Goal: Communication & Community: Answer question/provide support

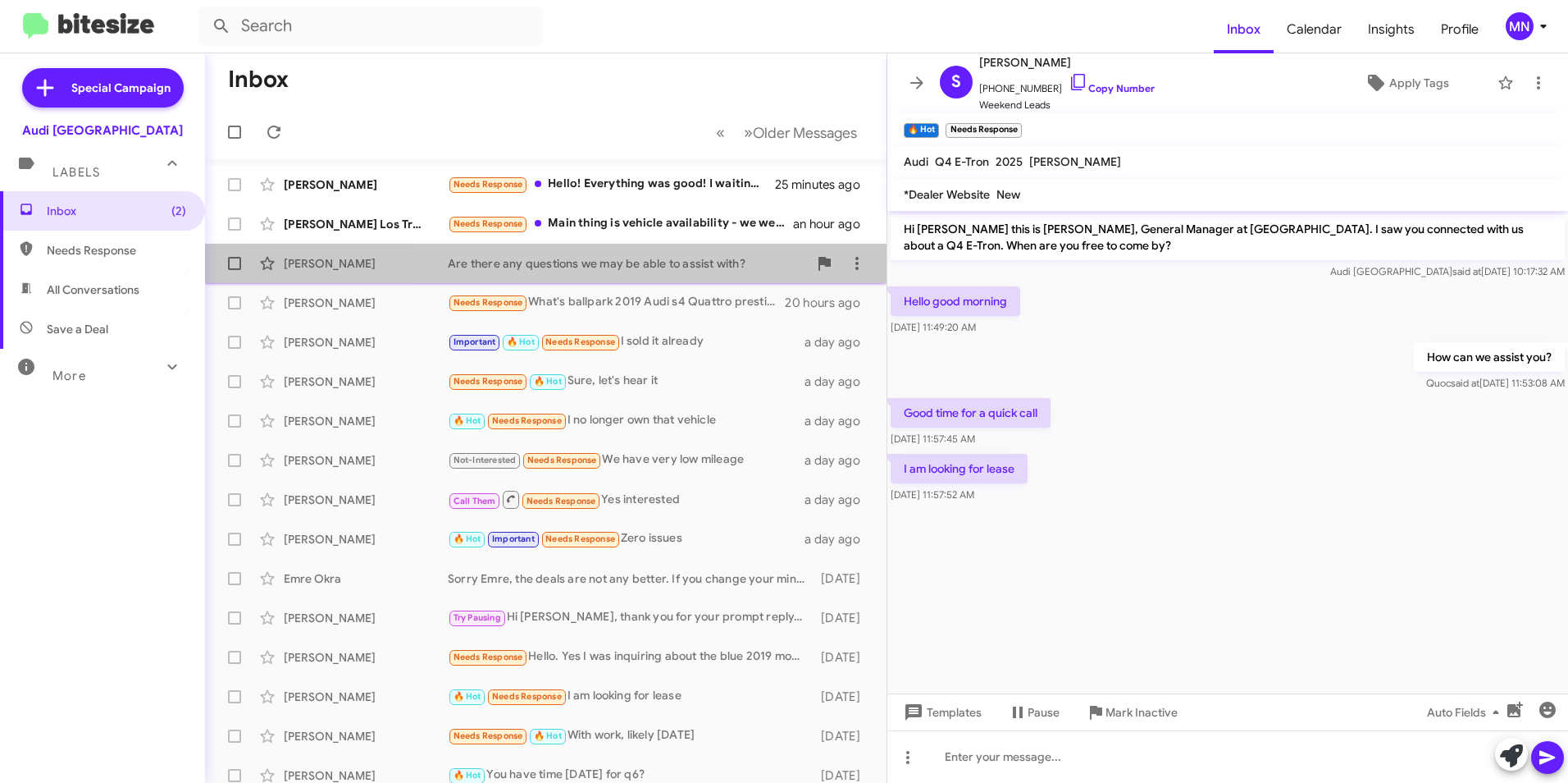
click at [684, 265] on div "Are there any questions we may be able to assist with?" at bounding box center [628, 263] width 360 height 17
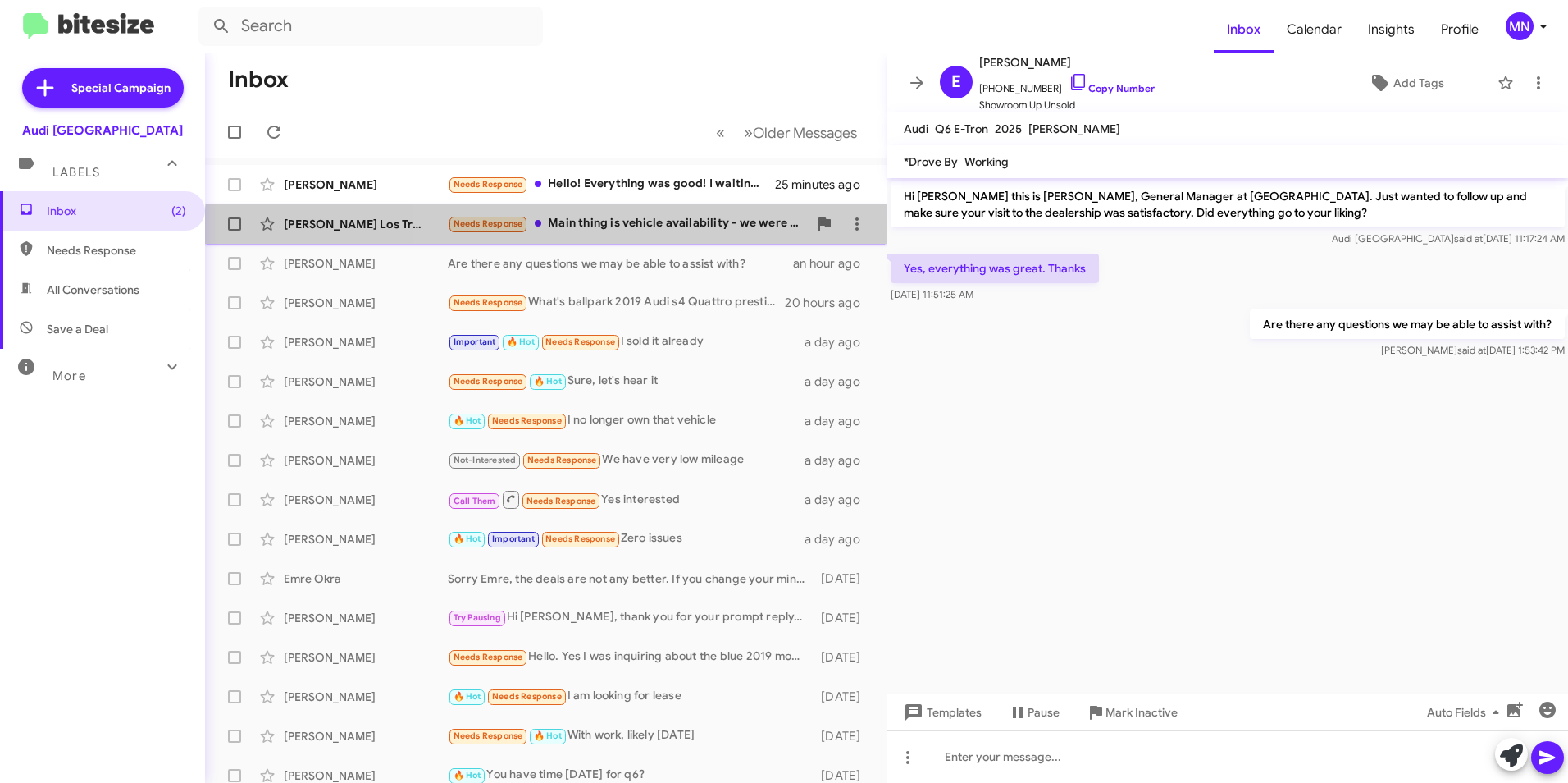
click at [681, 236] on div "[PERSON_NAME] Los Trrenas Needs Response Main thing is vehicle availability - w…" at bounding box center [545, 225] width 655 height 33
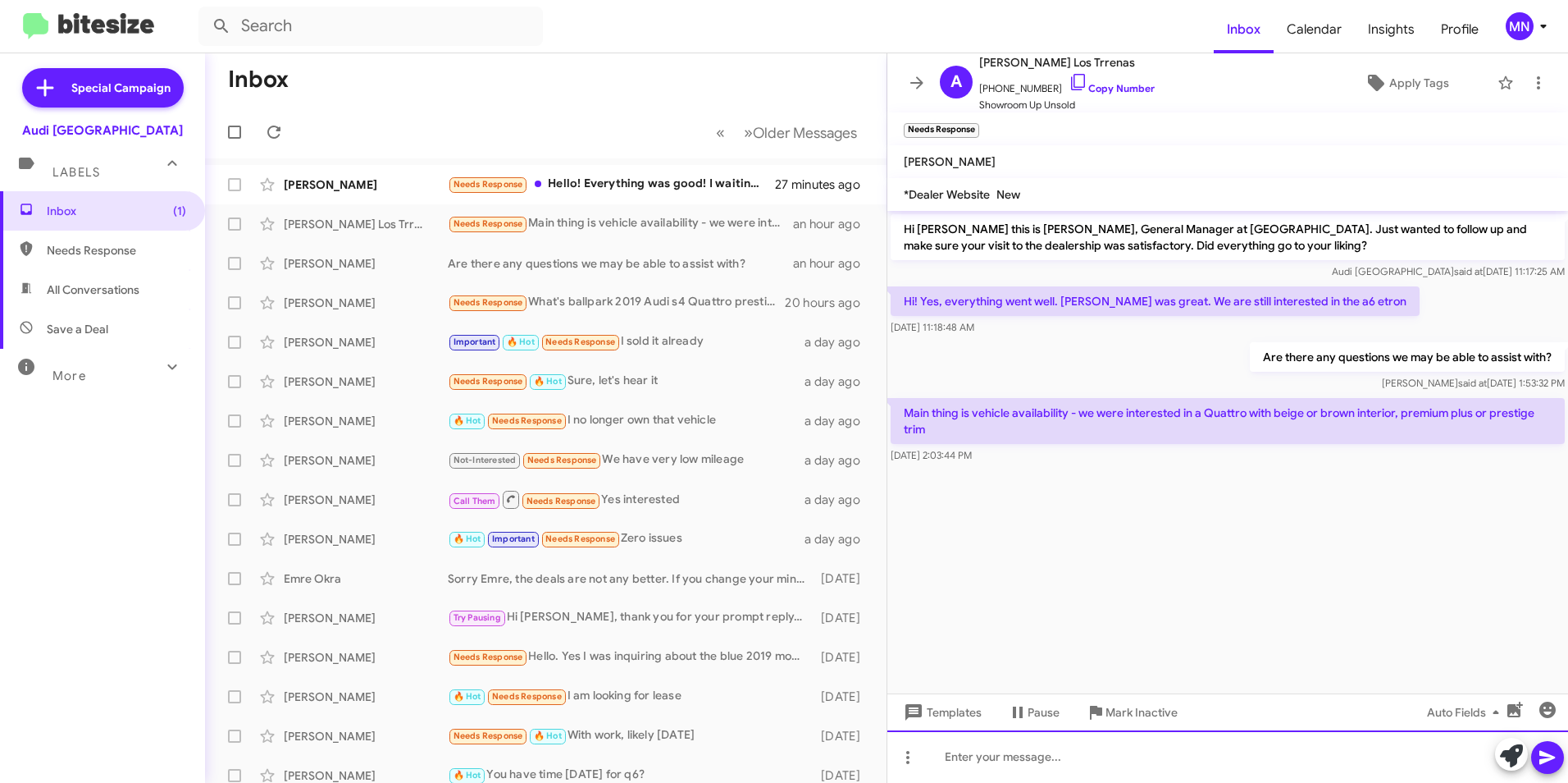
click at [1115, 755] on div at bounding box center [1227, 757] width 681 height 53
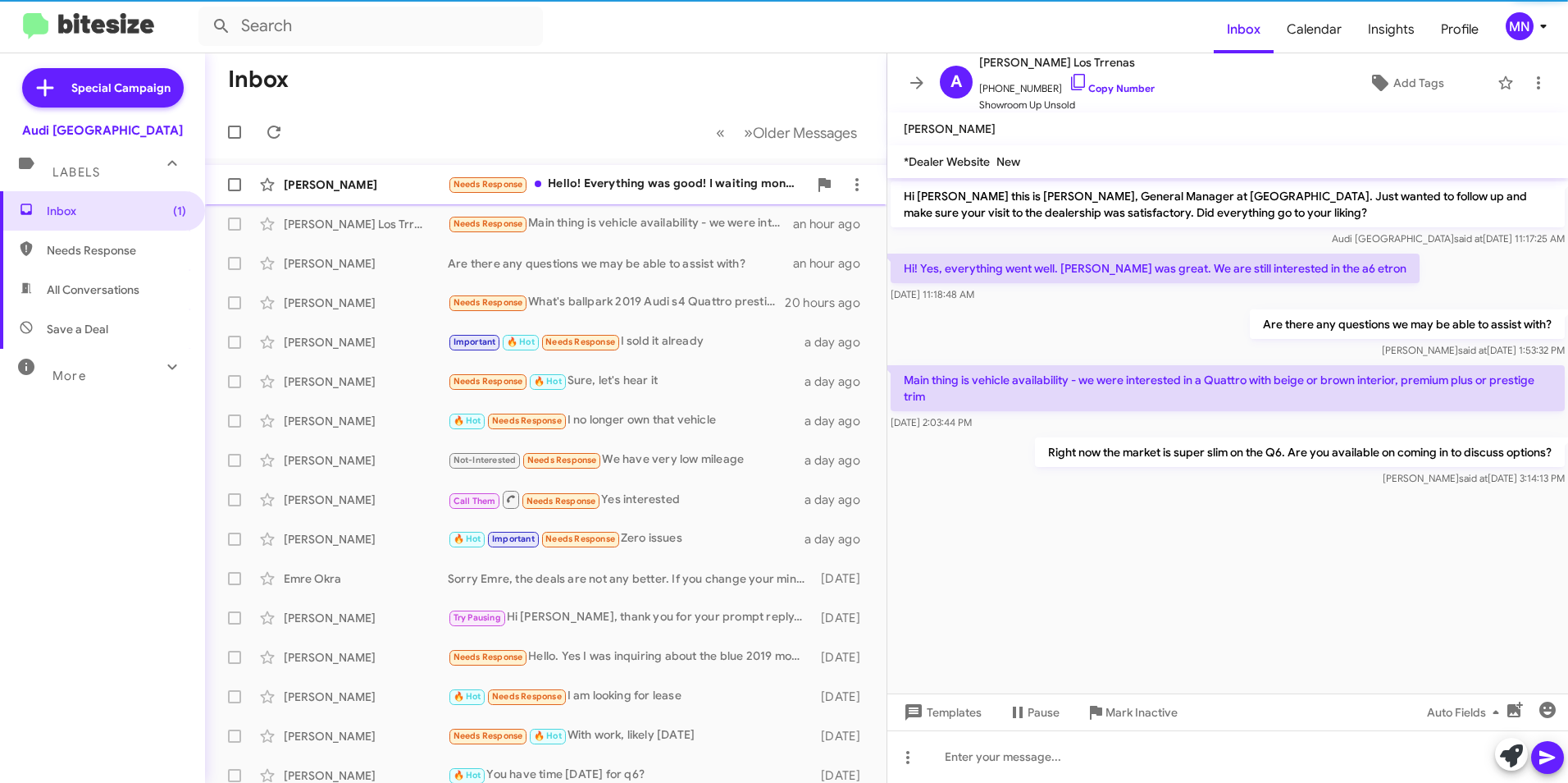
click at [715, 181] on div "Needs Response Hello! Everything was good! I waiting money, I just wanna know, …" at bounding box center [628, 184] width 360 height 19
